Goal: Task Accomplishment & Management: Manage account settings

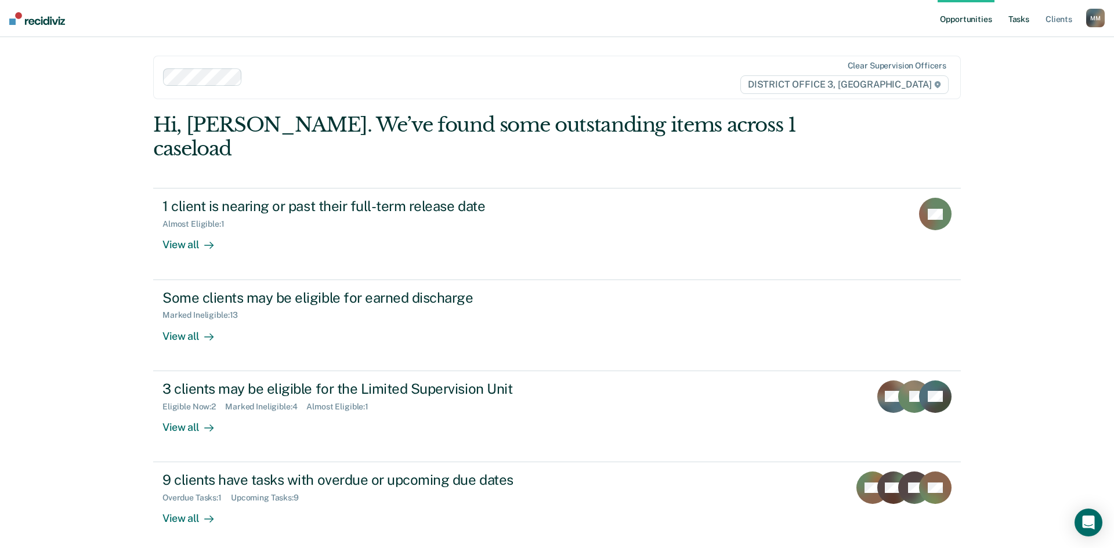
click at [1021, 16] on link "Tasks" at bounding box center [1019, 18] width 26 height 37
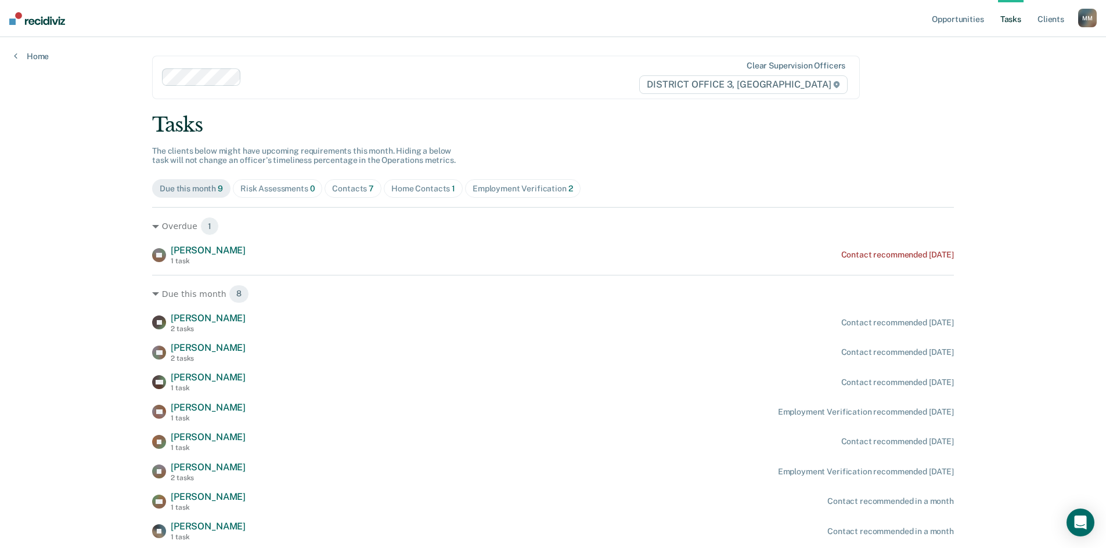
click at [351, 187] on div "Contacts 7" at bounding box center [353, 189] width 42 height 10
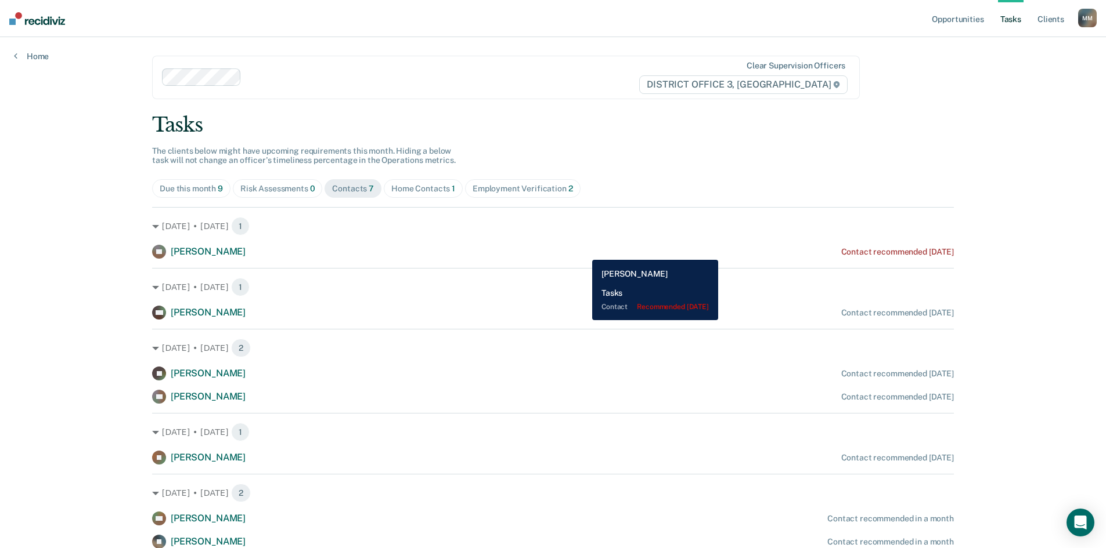
scroll to position [47, 0]
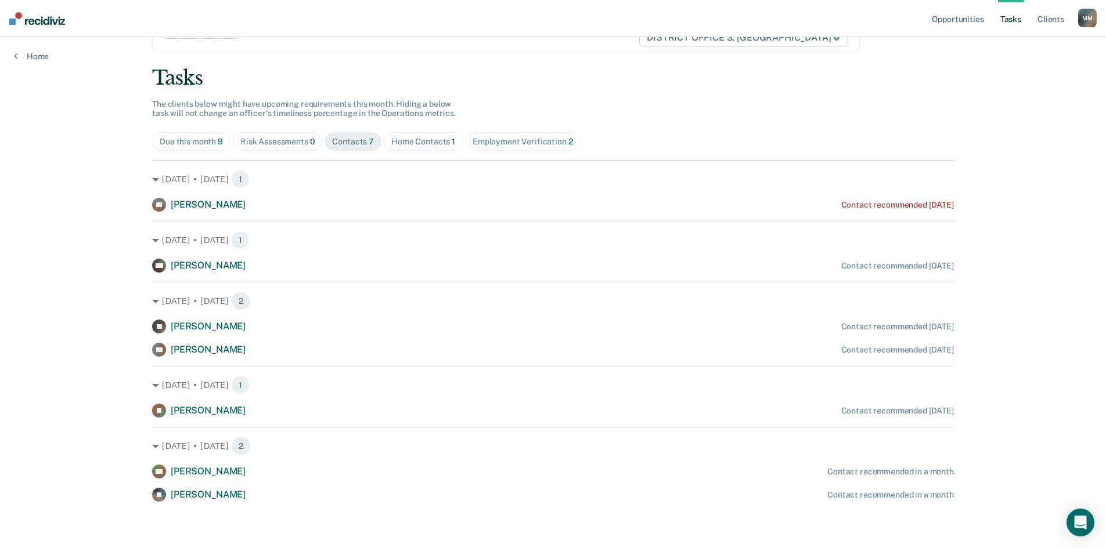
click at [542, 142] on div "Employment Verification 2" at bounding box center [522, 142] width 100 height 10
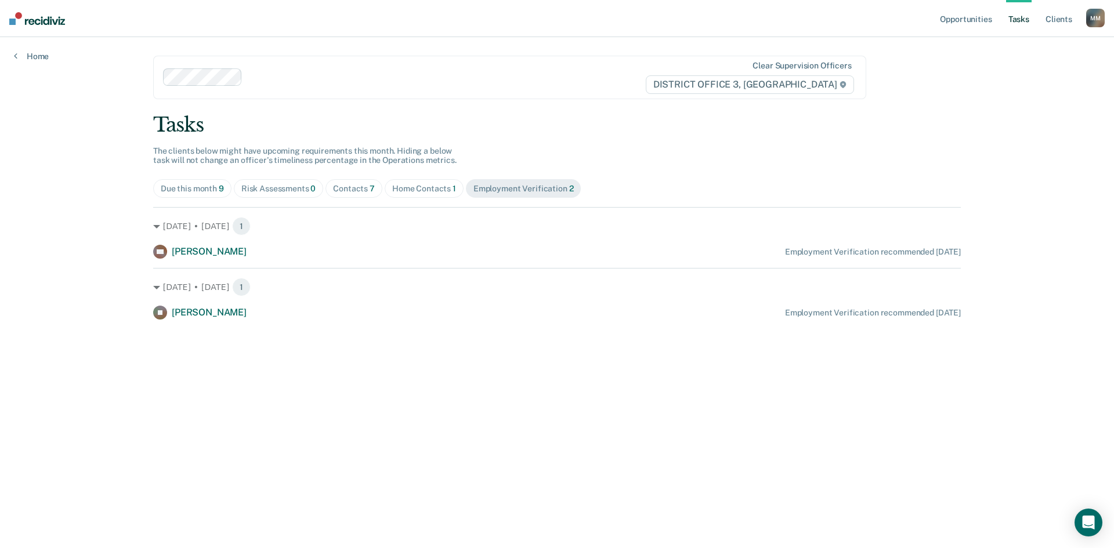
click at [420, 183] on span "Home Contacts 1" at bounding box center [424, 188] width 79 height 19
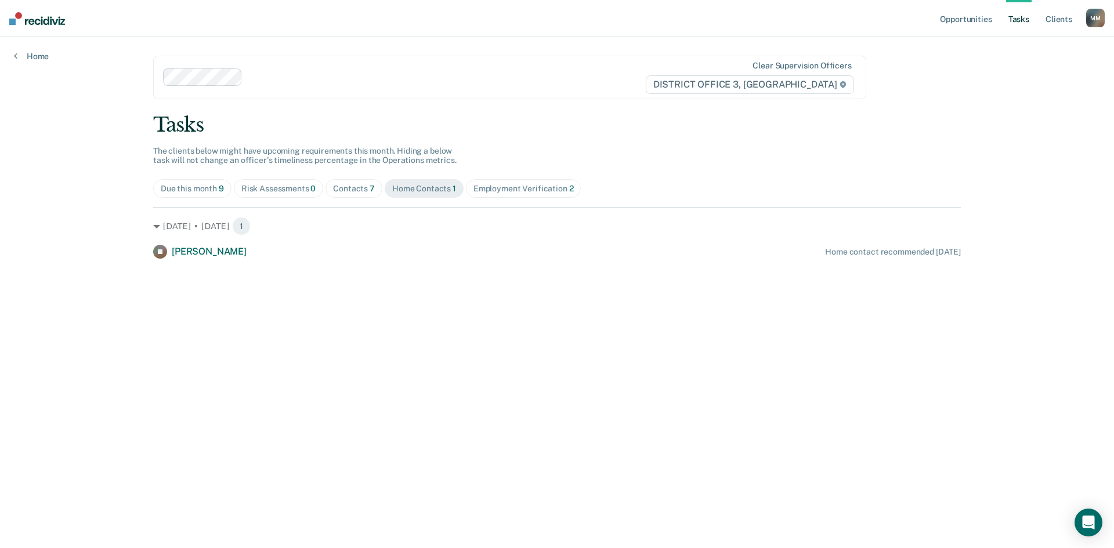
click at [353, 189] on div "Contacts 7" at bounding box center [354, 189] width 42 height 10
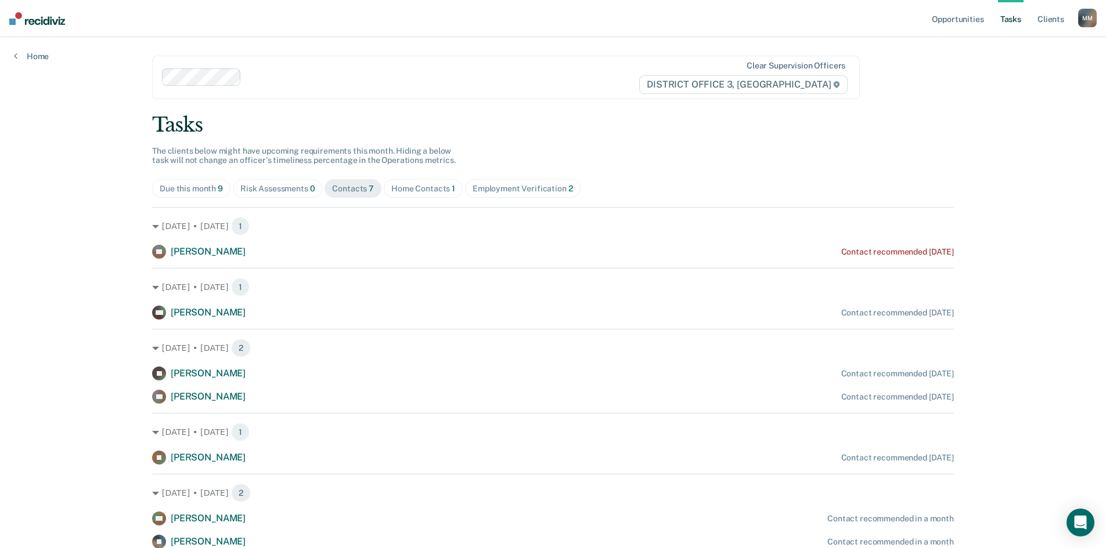
click at [288, 182] on span "Risk Assessments 0" at bounding box center [278, 188] width 90 height 19
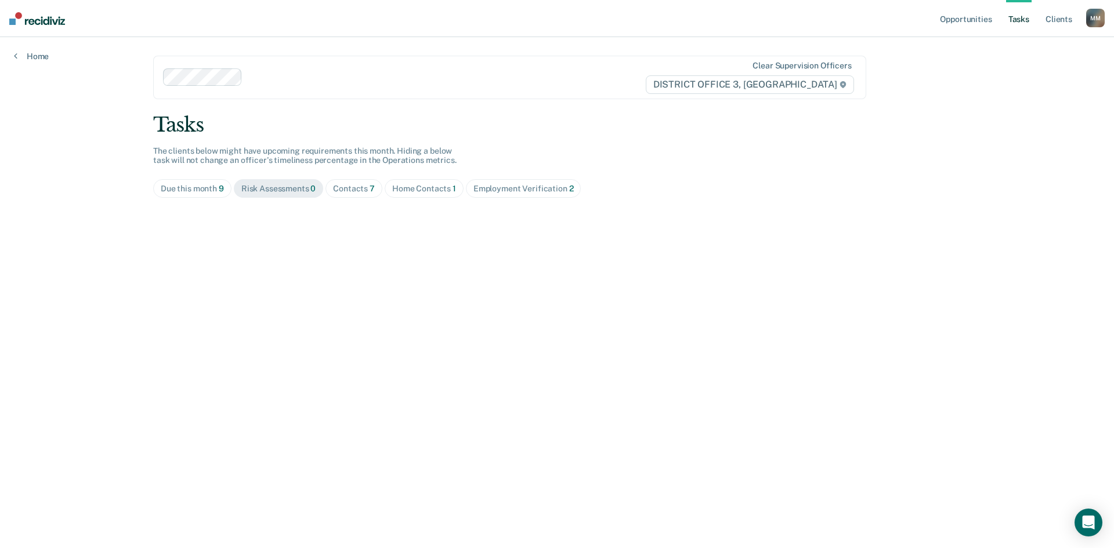
click at [349, 192] on div "Contacts 7" at bounding box center [354, 189] width 42 height 10
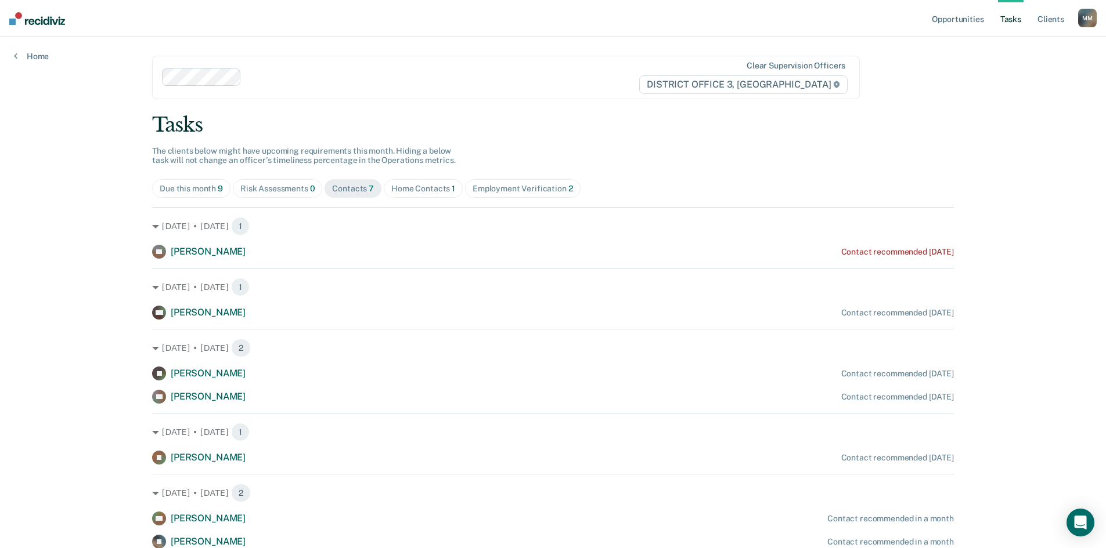
click at [540, 138] on div "Tasks The clients below might have upcoming requirements this month. Hiding a b…" at bounding box center [553, 331] width 802 height 436
